Goal: Ask a question

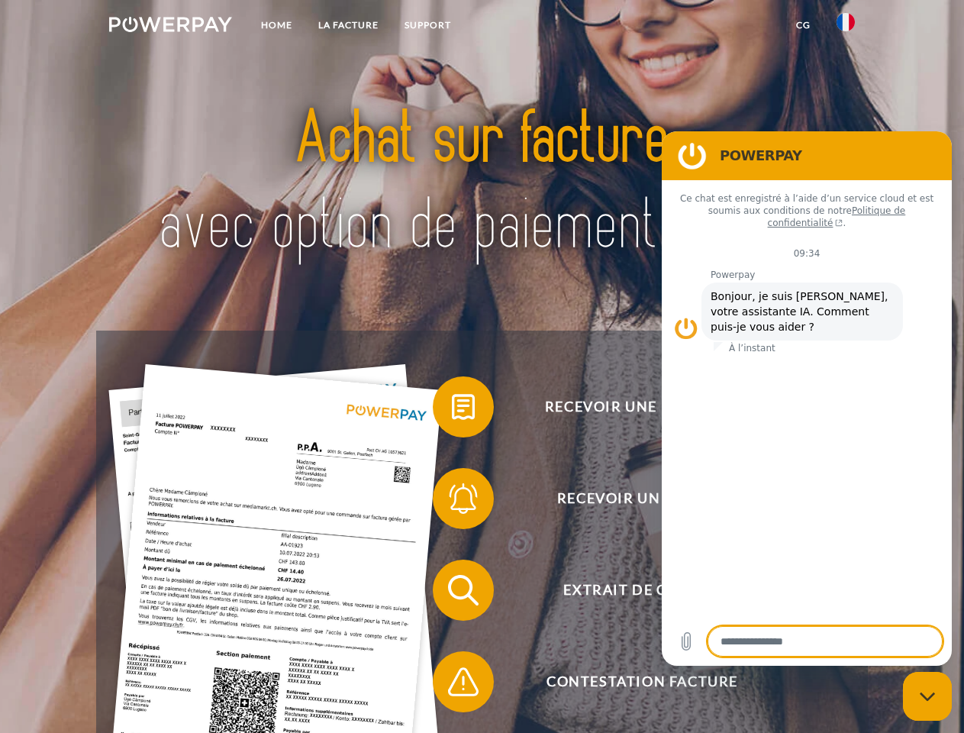
click at [170, 27] on img at bounding box center [170, 24] width 123 height 15
click at [846, 27] on img at bounding box center [846, 22] width 18 height 18
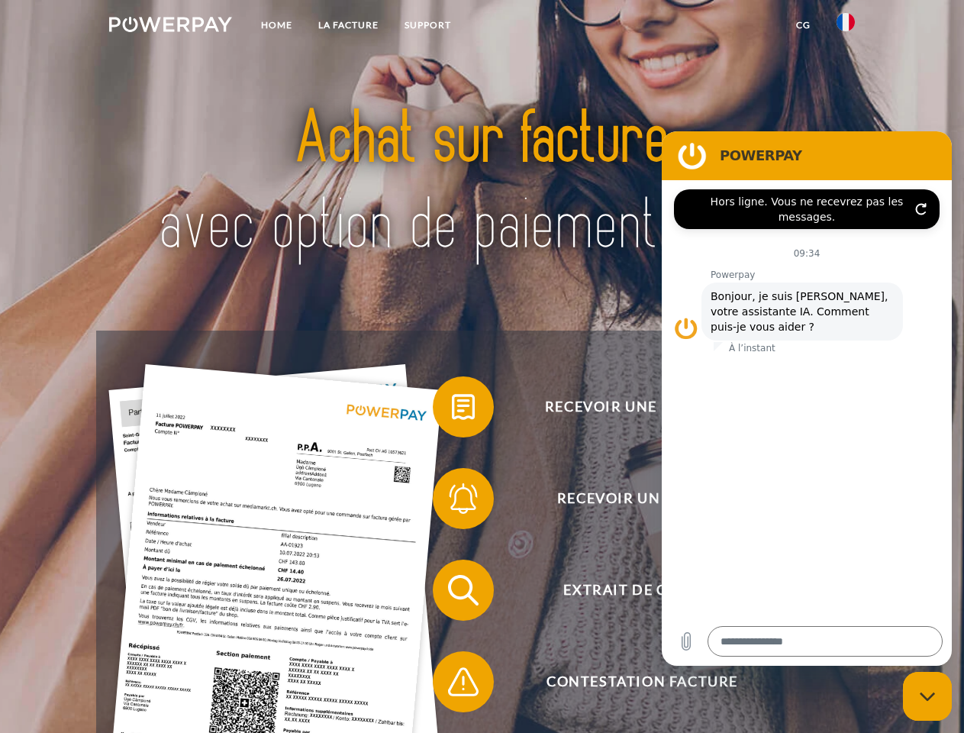
click at [803, 25] on link "CG" at bounding box center [803, 24] width 40 height 27
click at [452, 410] on span at bounding box center [440, 407] width 76 height 76
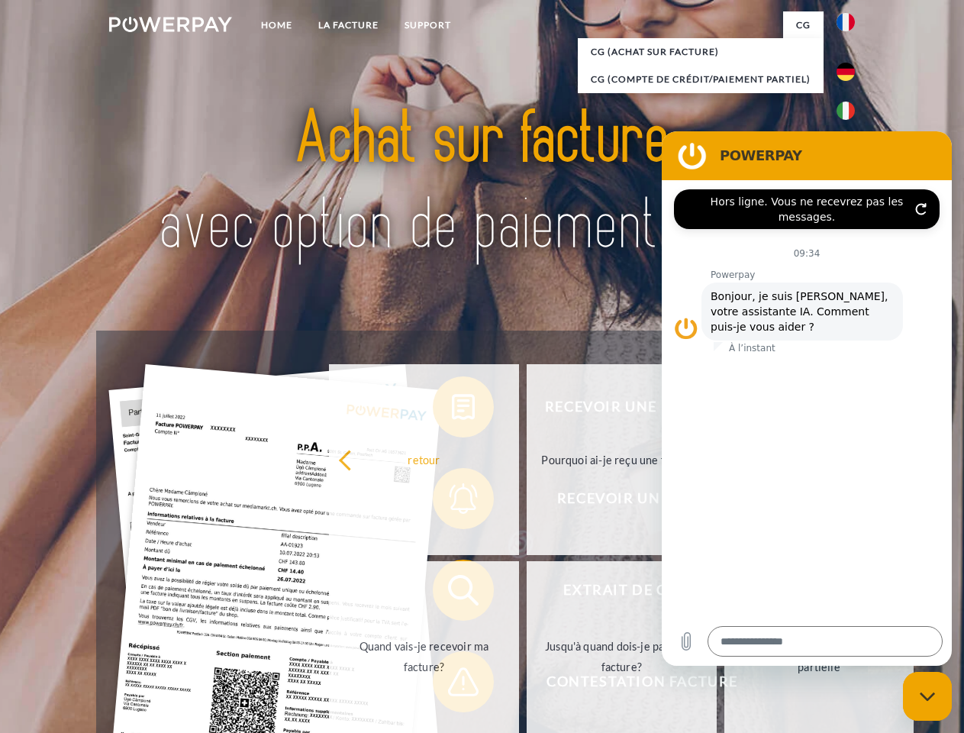
click at [452, 502] on div "Recevoir une facture ? Recevoir un rappel? Extrait de compte retour" at bounding box center [481, 636] width 771 height 611
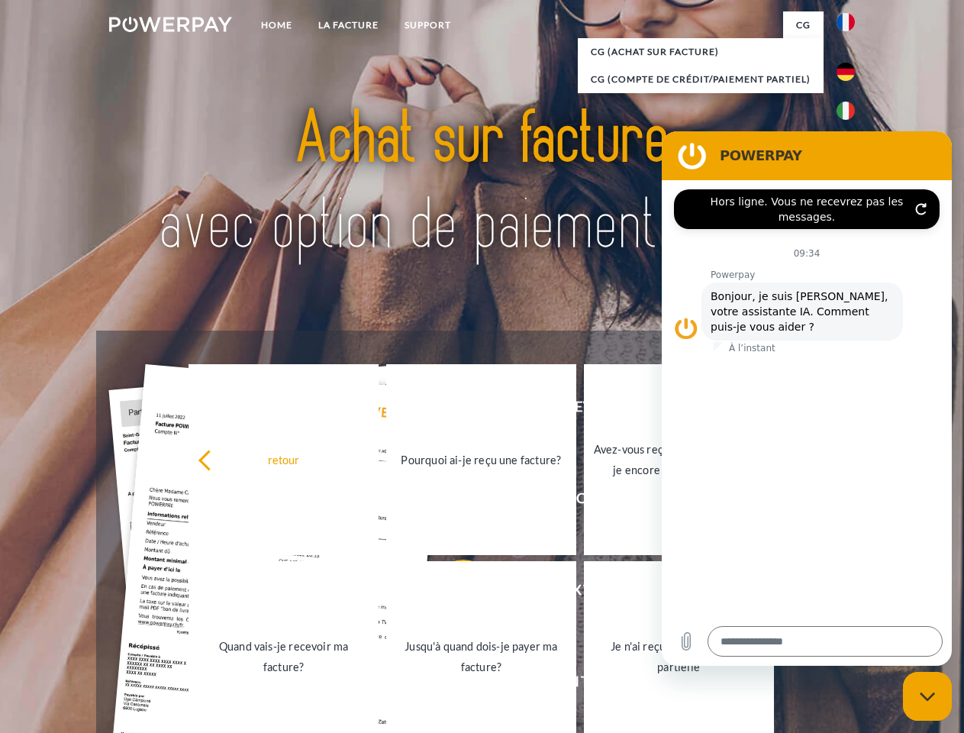
click at [452, 593] on link "Jusqu'à quand dois-je payer ma facture?" at bounding box center [481, 656] width 190 height 191
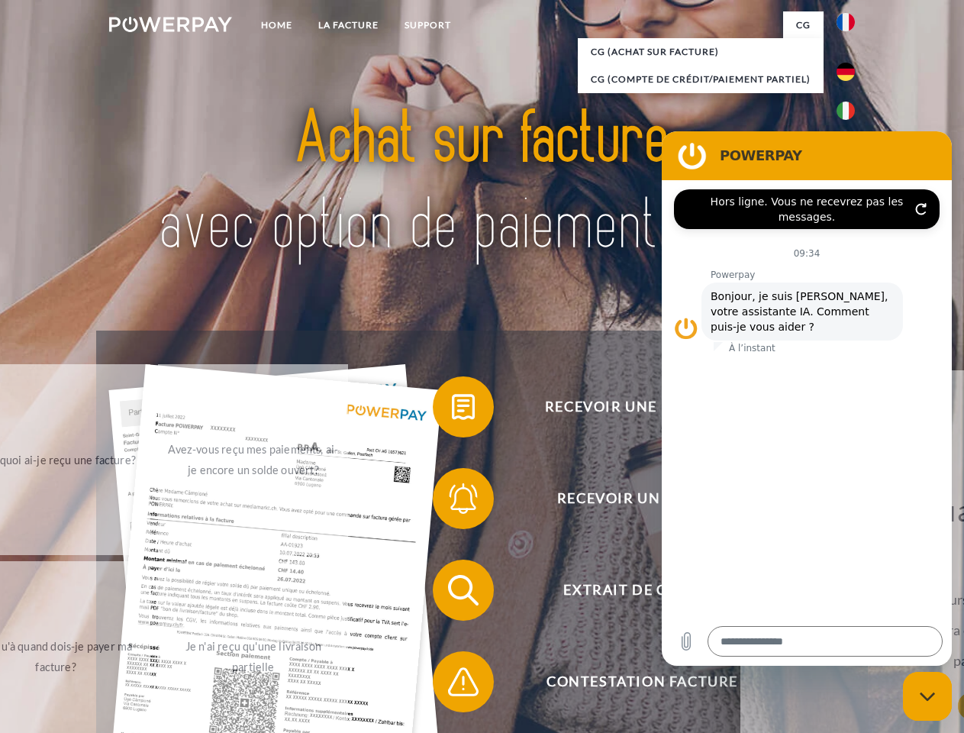
click at [452, 685] on span at bounding box center [440, 682] width 76 height 76
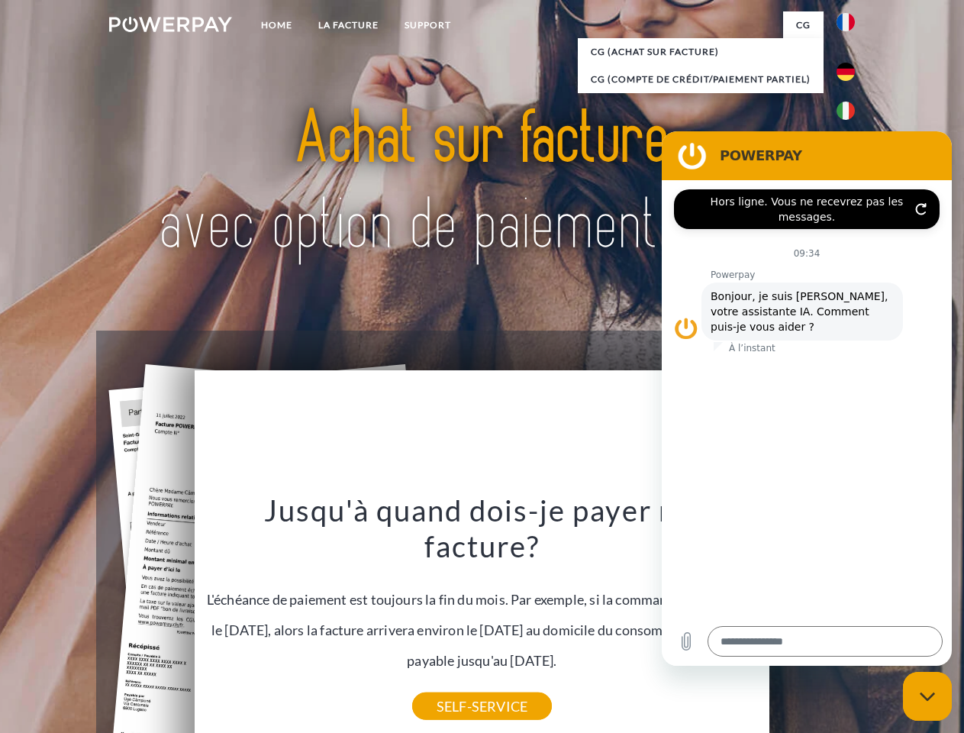
click at [928, 696] on icon "Fermer la fenêtre de messagerie" at bounding box center [928, 697] width 16 height 10
type textarea "*"
